Goal: Task Accomplishment & Management: Complete application form

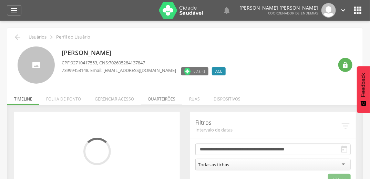
click at [161, 101] on li "Quarteirões" at bounding box center [161, 97] width 41 height 16
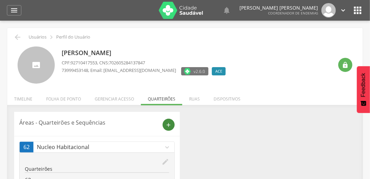
click at [170, 122] on icon "add" at bounding box center [169, 125] width 6 height 6
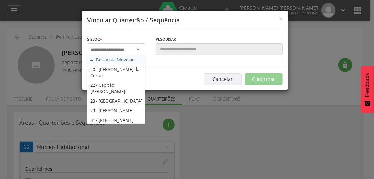
click at [132, 51] on input "select-one" at bounding box center [111, 50] width 43 height 6
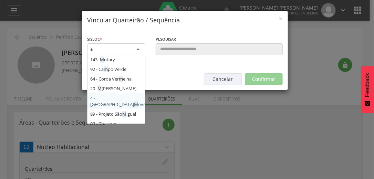
type input "**"
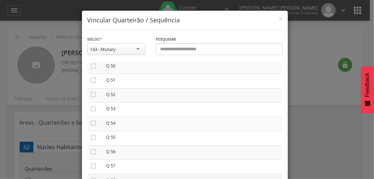
scroll to position [716, 0]
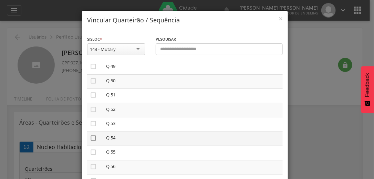
click at [91, 141] on icon "" at bounding box center [93, 138] width 7 height 7
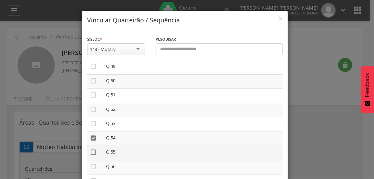
click at [90, 156] on icon "" at bounding box center [93, 152] width 7 height 7
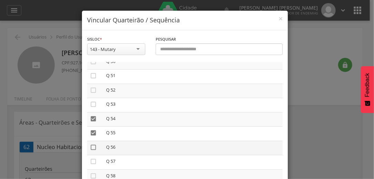
scroll to position [799, 0]
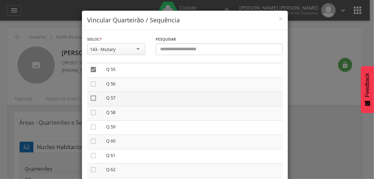
click at [90, 102] on icon "" at bounding box center [93, 98] width 7 height 7
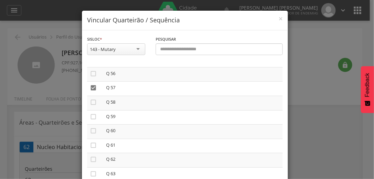
scroll to position [810, 0]
click at [92, 105] on icon "" at bounding box center [93, 101] width 7 height 7
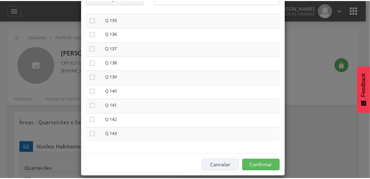
scroll to position [58, 0]
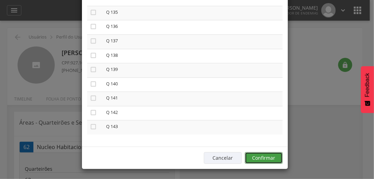
click at [261, 153] on button "Confirmar" at bounding box center [264, 158] width 38 height 12
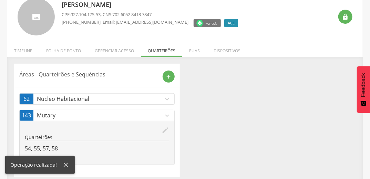
scroll to position [53, 0]
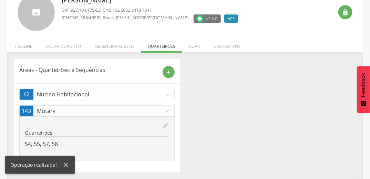
click at [173, 93] on link "62 Nucleo Habitacional expand_more" at bounding box center [97, 94] width 155 height 11
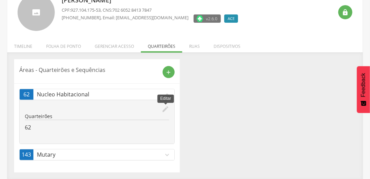
click at [163, 107] on icon "edit" at bounding box center [166, 109] width 8 height 8
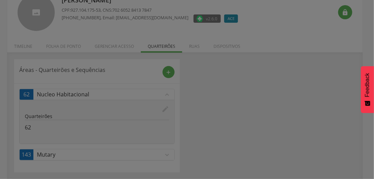
scroll to position [0, 0]
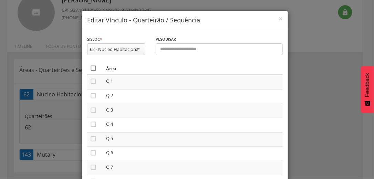
click at [90, 68] on icon "" at bounding box center [93, 68] width 7 height 7
click at [90, 68] on icon "" at bounding box center [93, 68] width 7 height 7
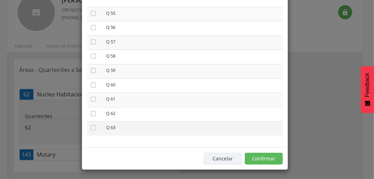
scroll to position [58, 0]
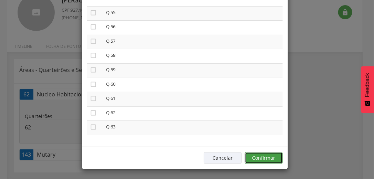
click at [260, 156] on button "Confirmar" at bounding box center [264, 158] width 38 height 12
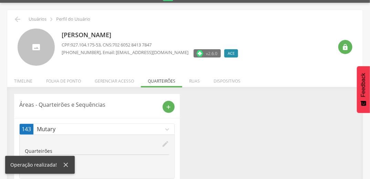
scroll to position [0, 0]
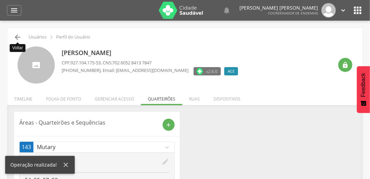
click at [20, 36] on icon "" at bounding box center [17, 37] width 8 height 8
